Goal: Browse casually: Explore the website without a specific task or goal

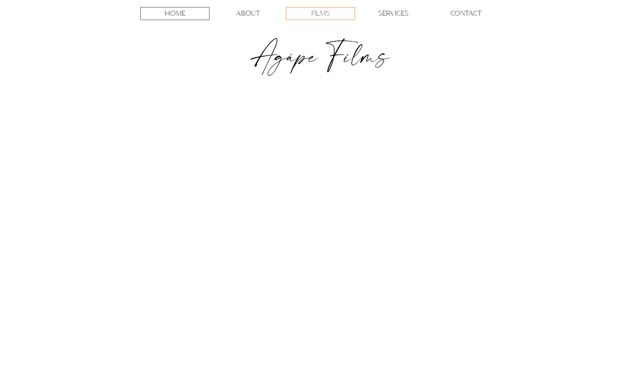
click at [317, 11] on p "FILMS" at bounding box center [320, 13] width 19 height 12
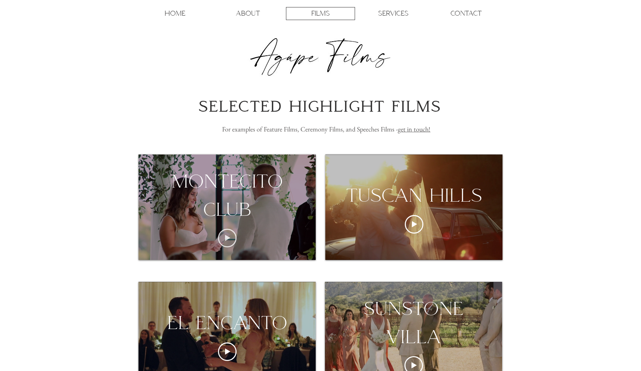
click at [229, 240] on icon "Play video" at bounding box center [227, 238] width 19 height 19
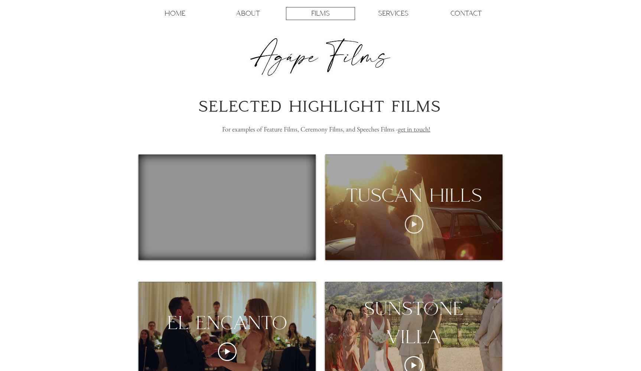
click at [412, 221] on icon "Play video" at bounding box center [413, 224] width 5 height 6
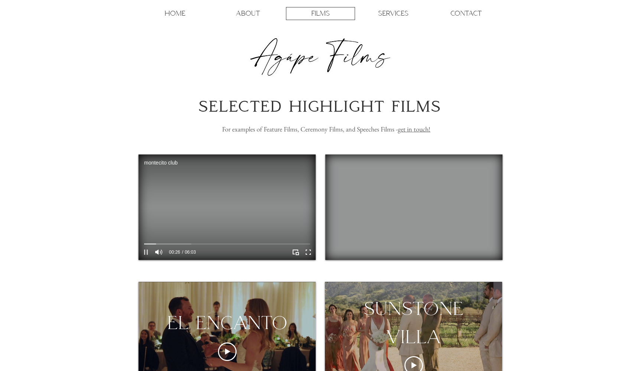
click at [144, 254] on icon "Pause" at bounding box center [146, 251] width 4 height 5
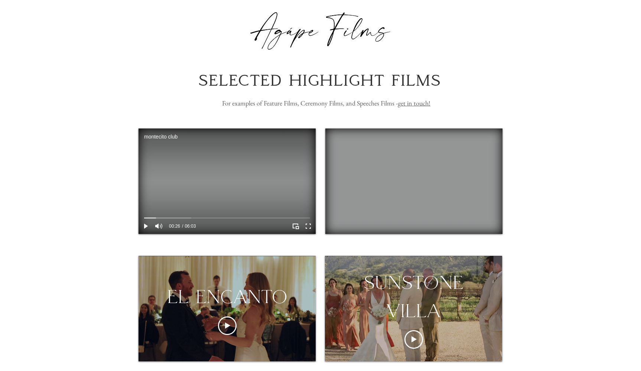
scroll to position [58, 0]
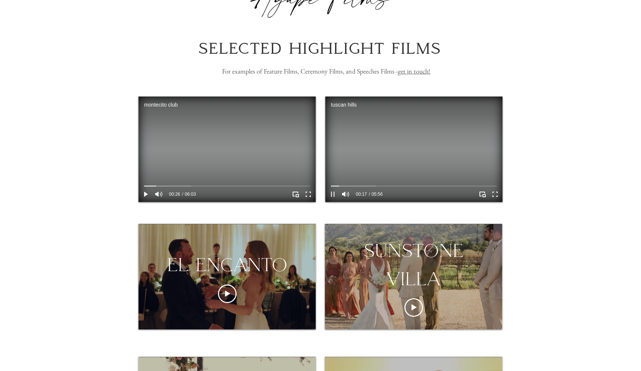
click at [333, 193] on icon "Pause" at bounding box center [333, 193] width 4 height 5
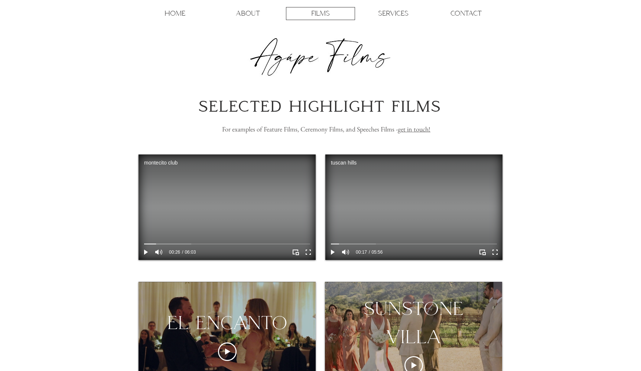
scroll to position [0, 0]
click at [460, 16] on p "CONTACT" at bounding box center [465, 13] width 31 height 12
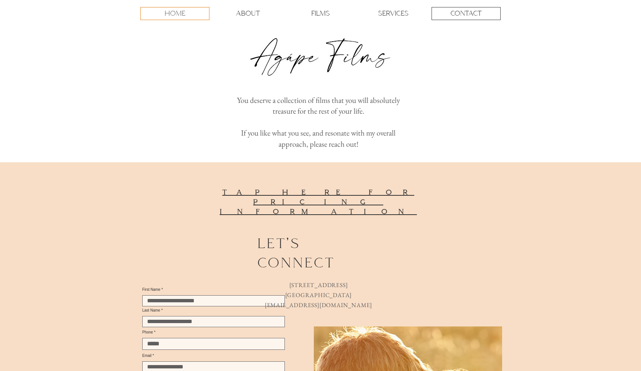
click at [171, 10] on p "HOME" at bounding box center [174, 13] width 21 height 12
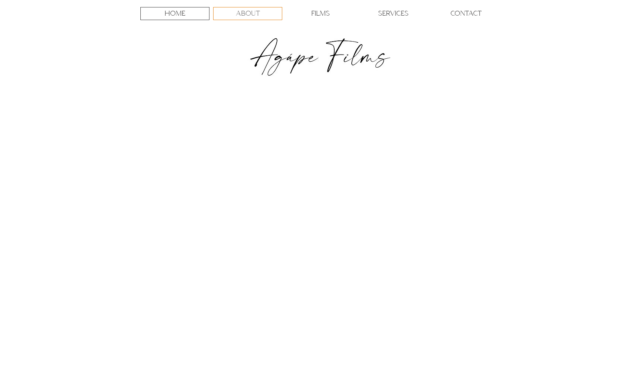
click at [250, 14] on p "ABOUT" at bounding box center [248, 13] width 24 height 12
